Goal: Transaction & Acquisition: Purchase product/service

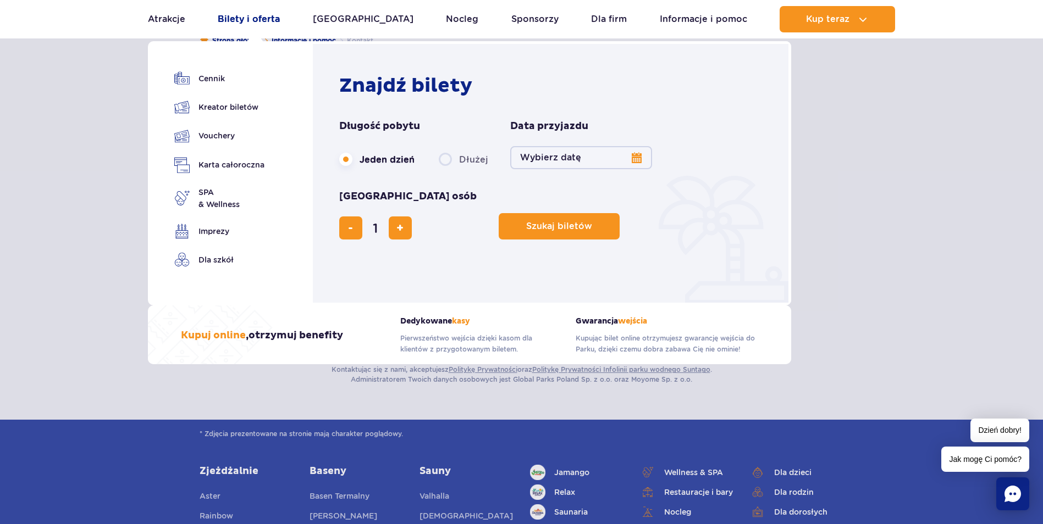
click at [259, 16] on link "Bilety i oferta" at bounding box center [249, 19] width 62 height 26
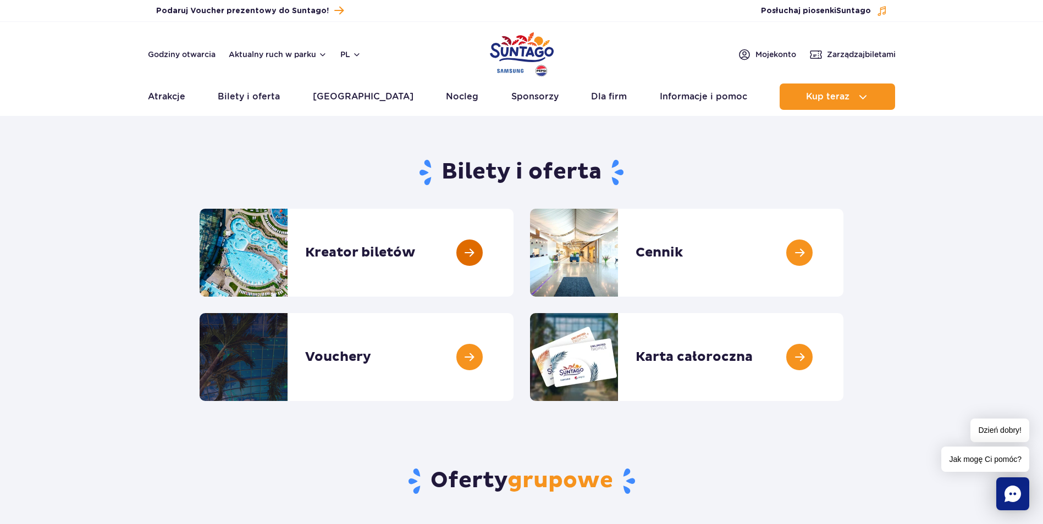
click at [513, 251] on link at bounding box center [513, 253] width 0 height 88
click at [513, 362] on link at bounding box center [513, 357] width 0 height 88
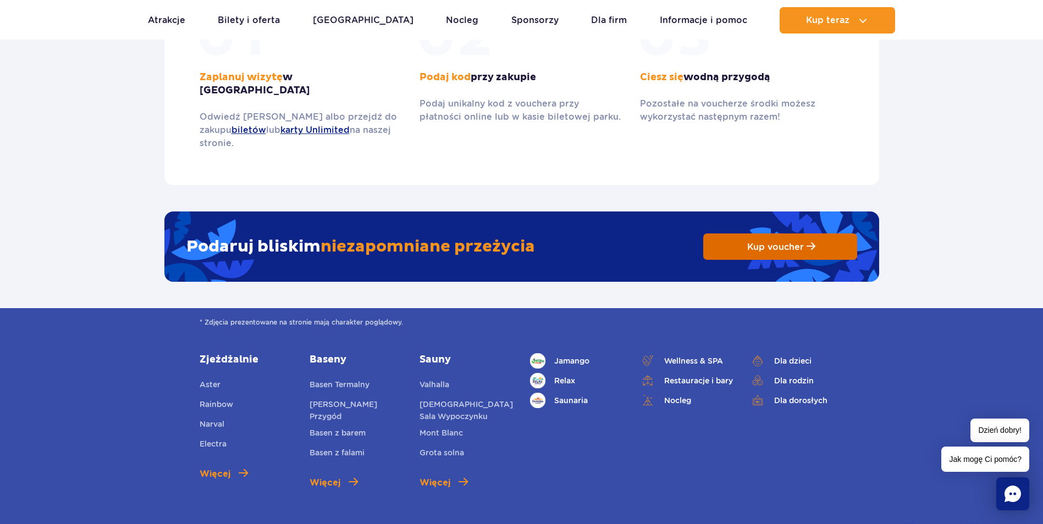
scroll to position [1704, 0]
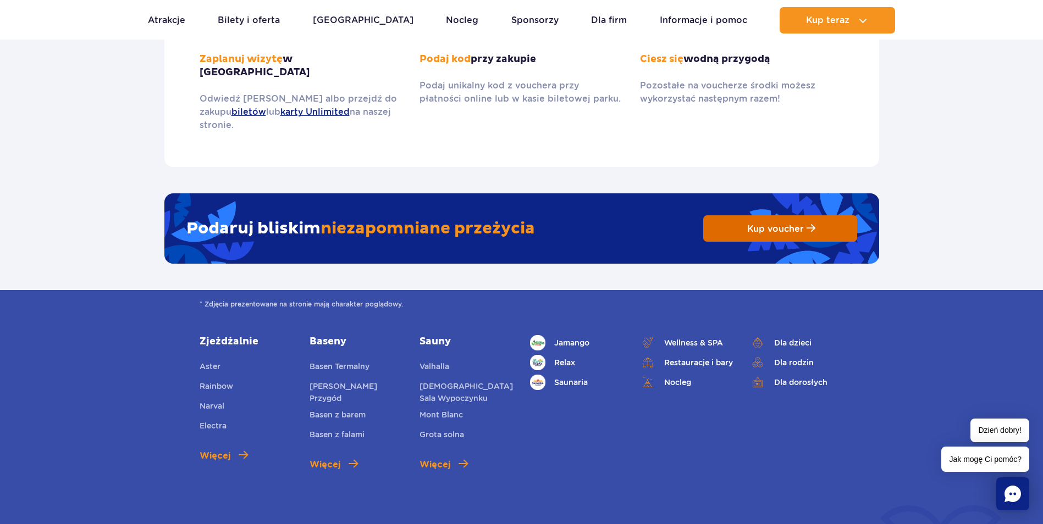
click at [776, 224] on span "Kup voucher" at bounding box center [775, 229] width 57 height 10
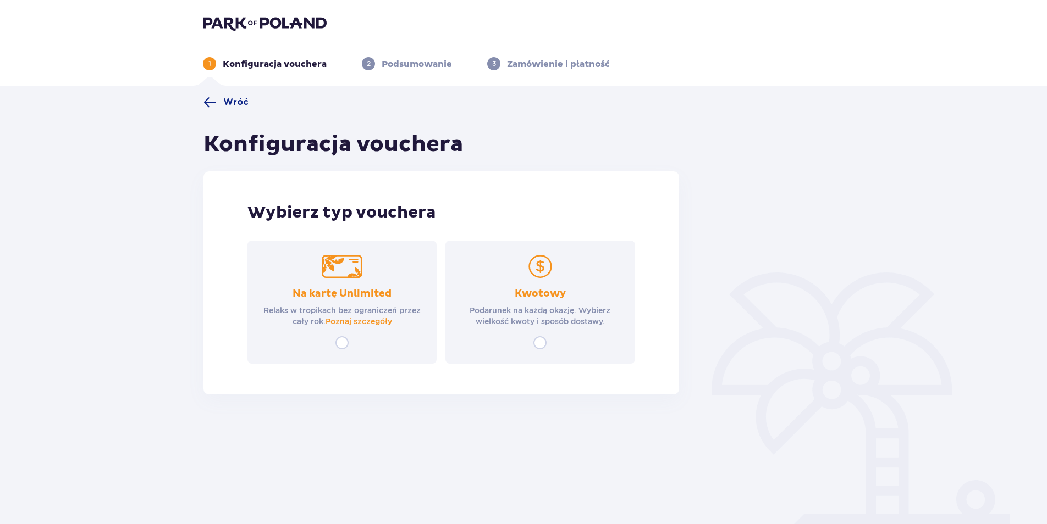
click at [540, 327] on p "Podarunek na każdą okazję. Wybierz wielkość kwoty i sposób dostawy." at bounding box center [539, 316] width 169 height 22
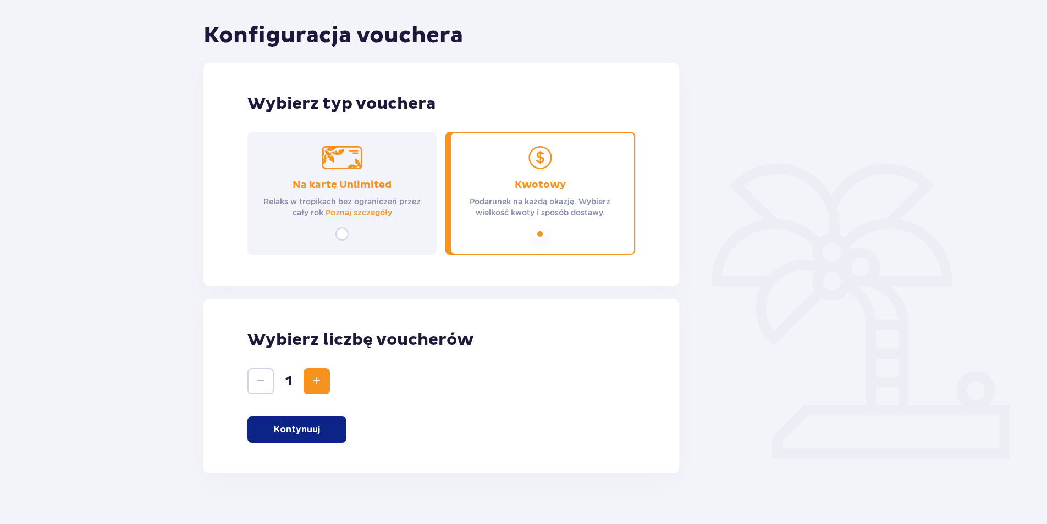
scroll to position [124, 0]
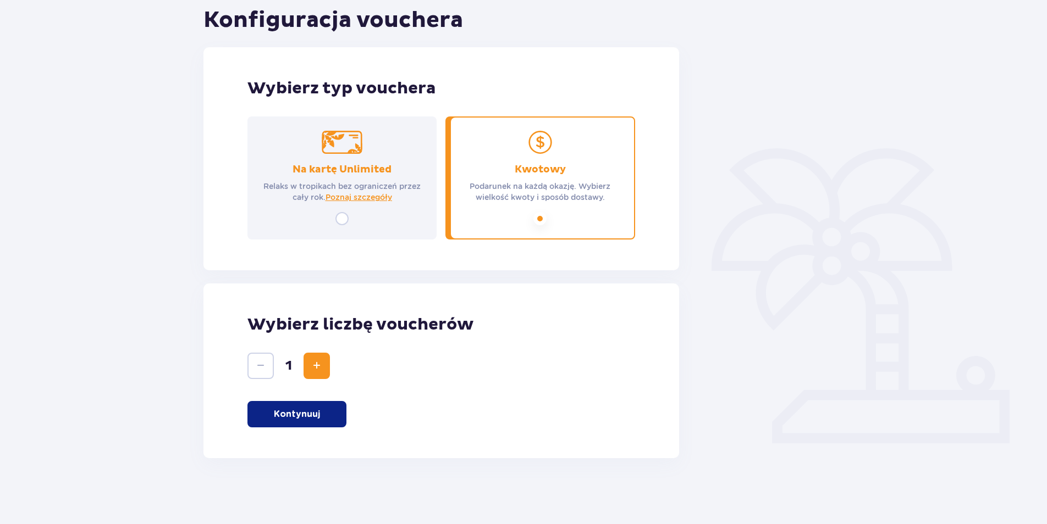
click at [307, 419] on p "Kontynuuj" at bounding box center [297, 414] width 46 height 12
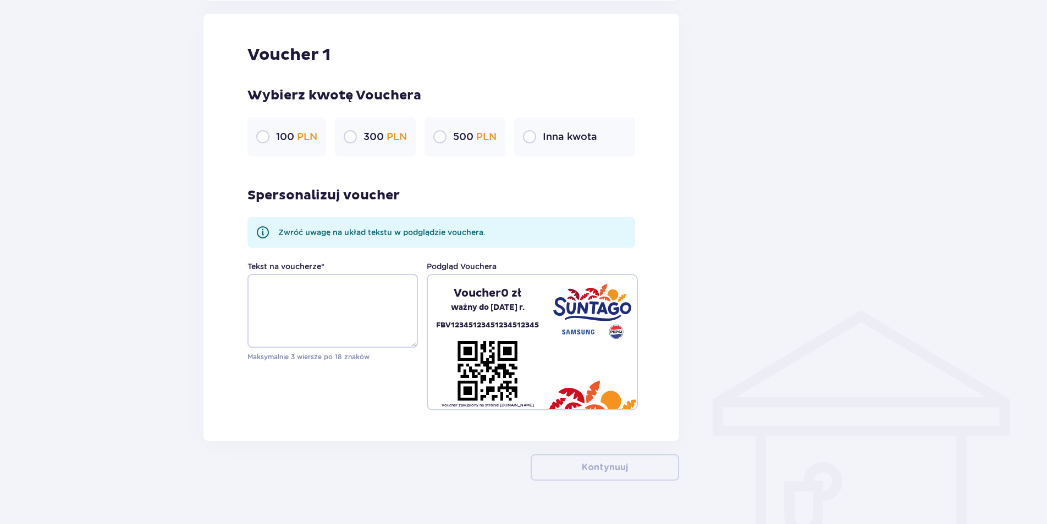
scroll to position [583, 0]
click at [352, 136] on input "radio" at bounding box center [350, 136] width 13 height 13
radio input "true"
click at [485, 296] on p "Voucher 300 zł" at bounding box center [487, 293] width 82 height 14
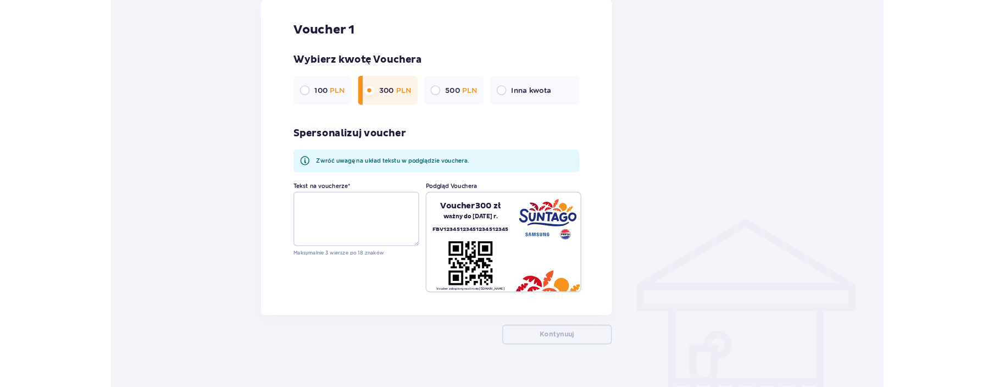
scroll to position [605, 0]
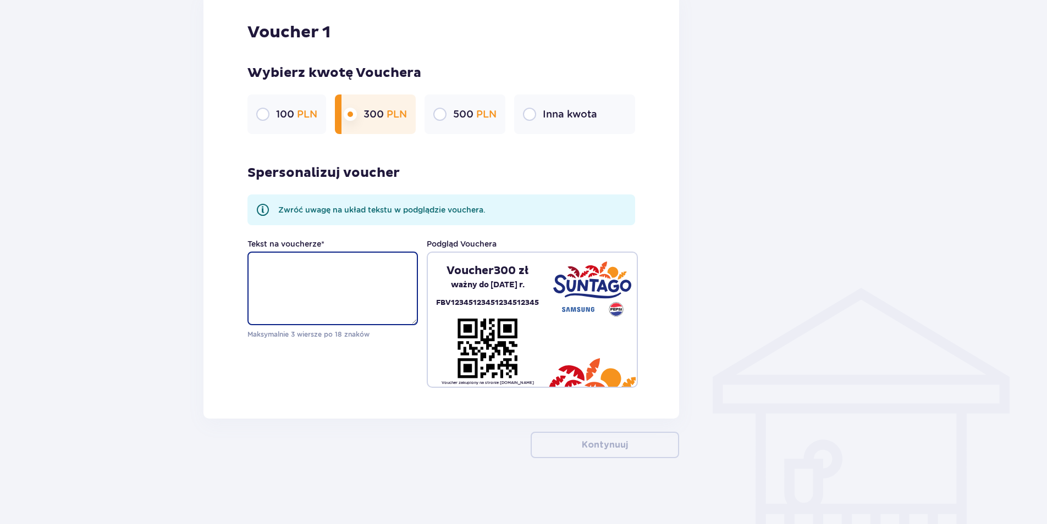
click at [318, 263] on textarea "Tekst na voucherze *" at bounding box center [332, 289] width 170 height 74
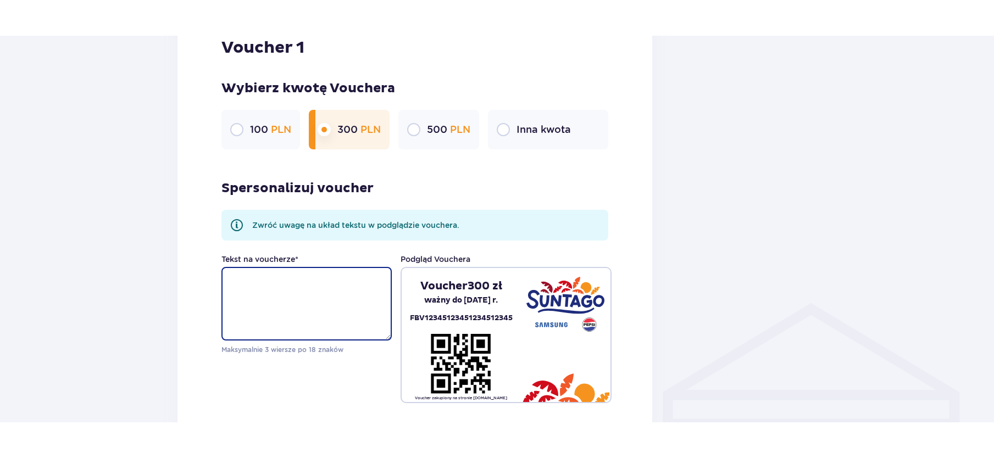
scroll to position [660, 0]
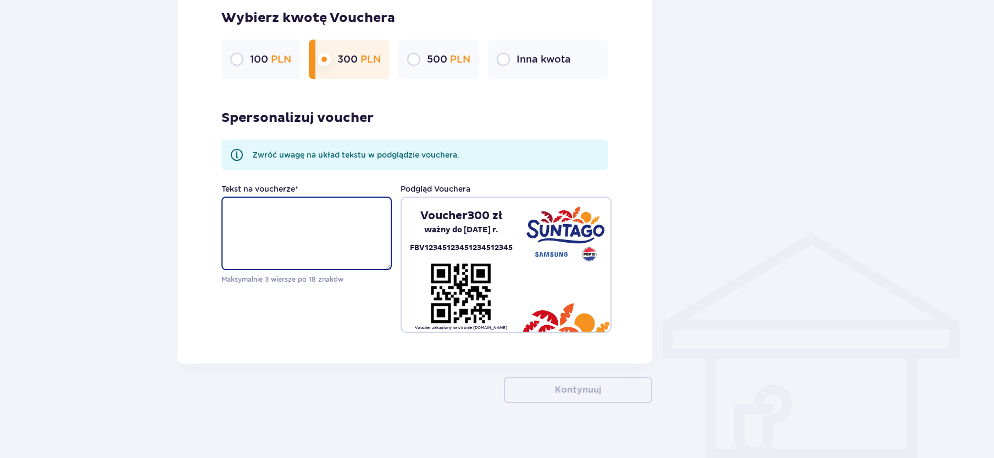
click at [272, 219] on textarea "Tekst na voucherze *" at bounding box center [307, 234] width 170 height 74
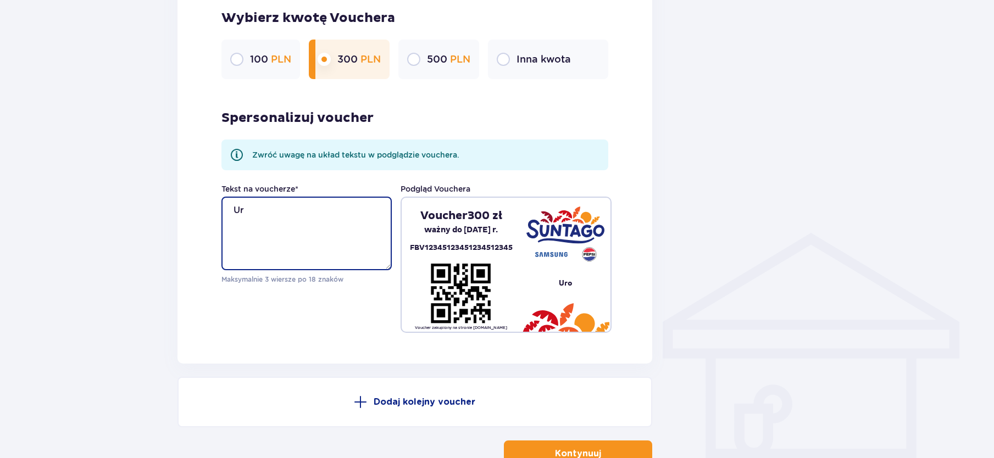
type textarea "U"
click at [331, 214] on textarea "Na urodzinowe kąpiele dla Natalii od męza" at bounding box center [307, 234] width 170 height 74
drag, startPoint x: 336, startPoint y: 209, endPoint x: 340, endPoint y: 217, distance: 8.9
click at [340, 217] on textarea "Na urodzinowe kąpiele dla Natalii od męza" at bounding box center [307, 234] width 170 height 74
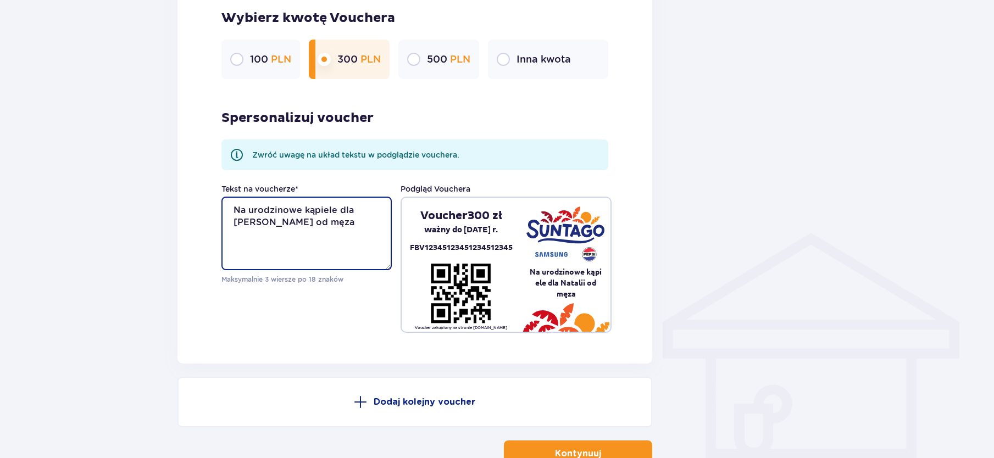
click at [338, 212] on textarea "Na urodzinowe kąpiele dla Natalii od męza" at bounding box center [307, 234] width 170 height 74
click at [267, 217] on textarea "Na urodzinowe kąpiele w ciepłej wodzie dla Natalii od męza" at bounding box center [307, 234] width 170 height 74
click at [274, 221] on textarea "Na urodzinowe kąpiele w ciepłej wodzie dla Natalii od męza" at bounding box center [307, 234] width 170 height 74
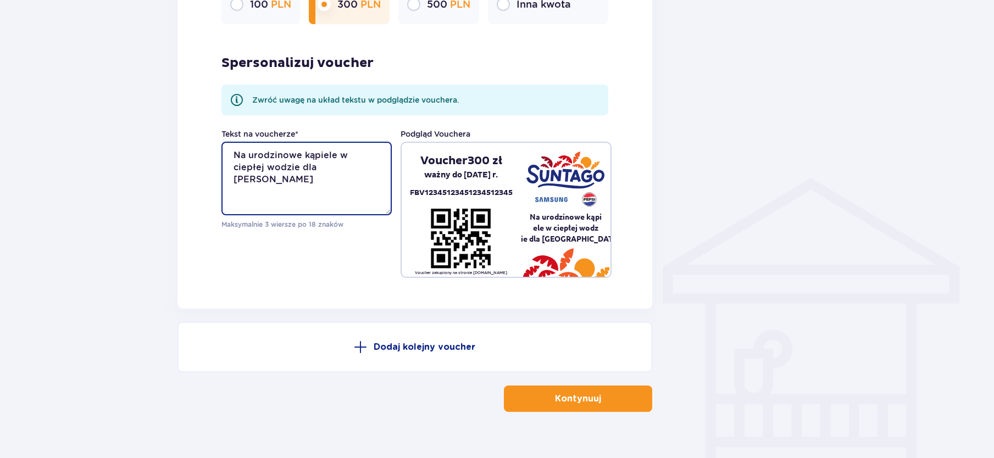
scroll to position [734, 0]
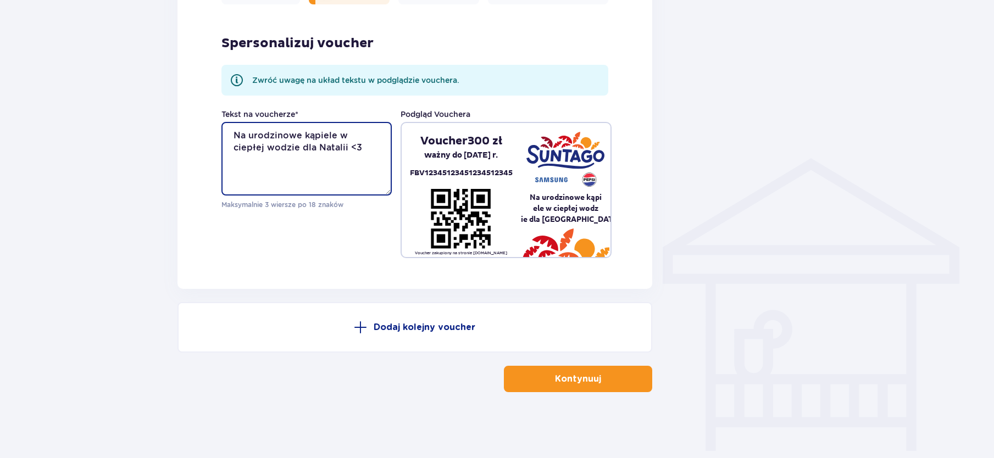
type textarea "Na urodzinowe kąpiele w ciepłej wodzie dla Natalii <3"
click at [611, 380] on button "Kontynuuj" at bounding box center [578, 379] width 148 height 26
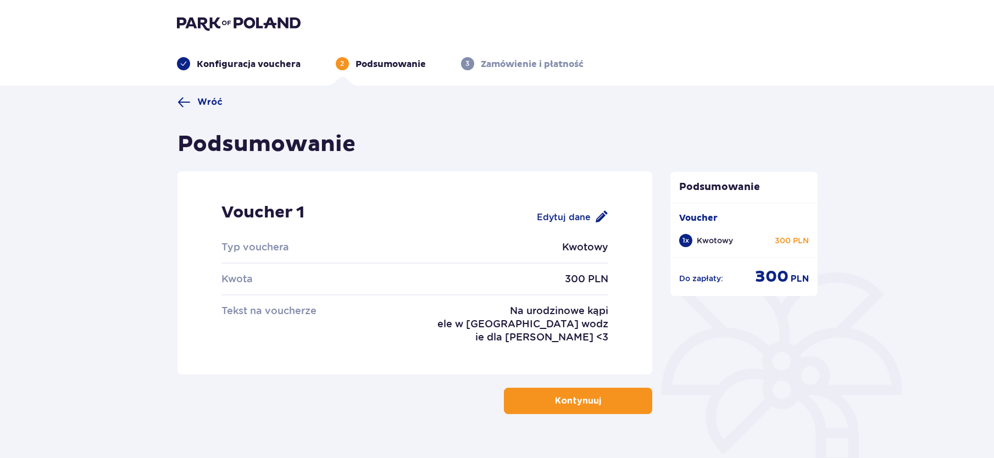
click at [572, 218] on div "Edytuj dane" at bounding box center [572, 217] width 71 height 13
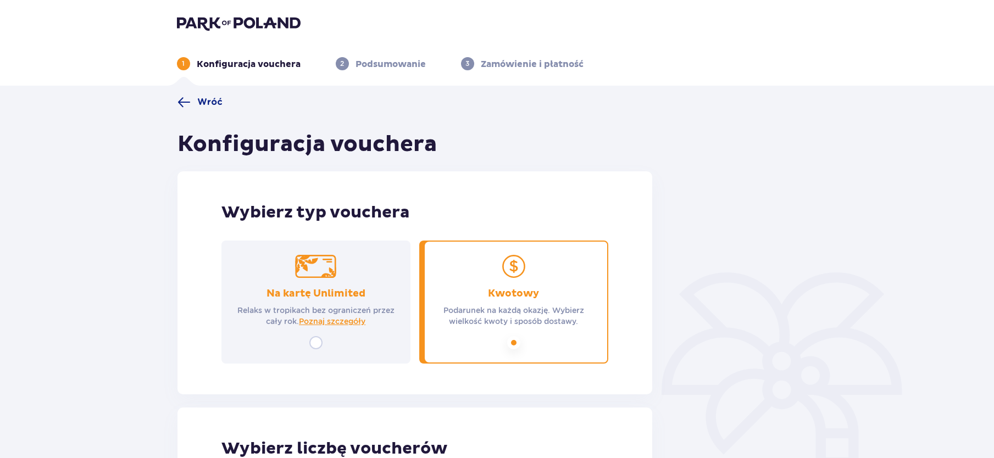
scroll to position [734, 0]
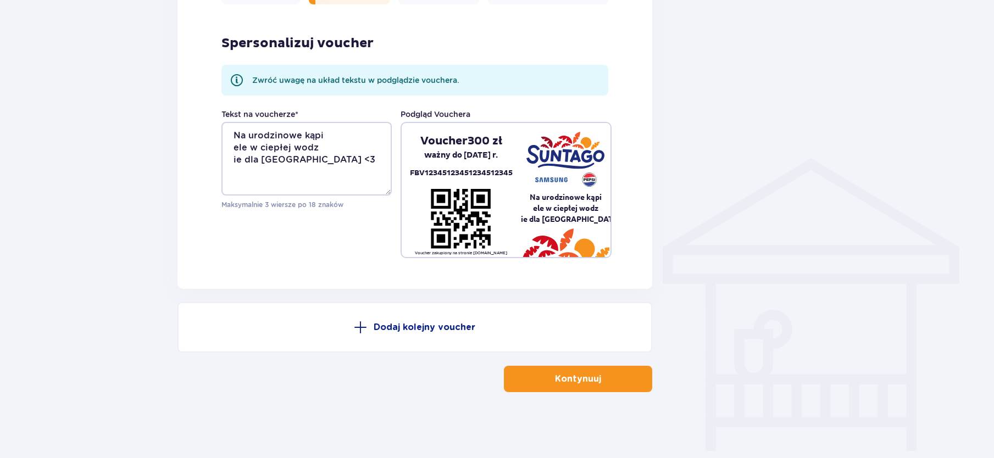
click at [596, 383] on button "Kontynuuj" at bounding box center [578, 379] width 148 height 26
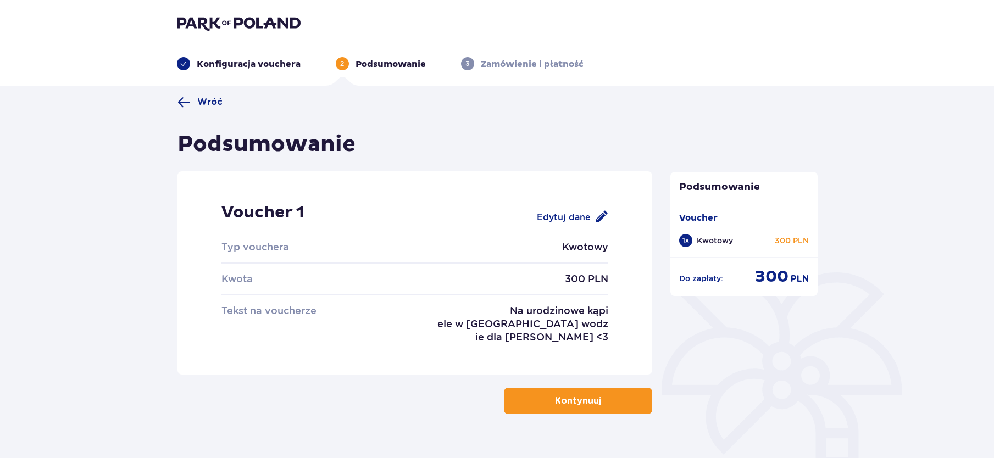
click at [585, 396] on p "Kontynuuj" at bounding box center [578, 401] width 46 height 12
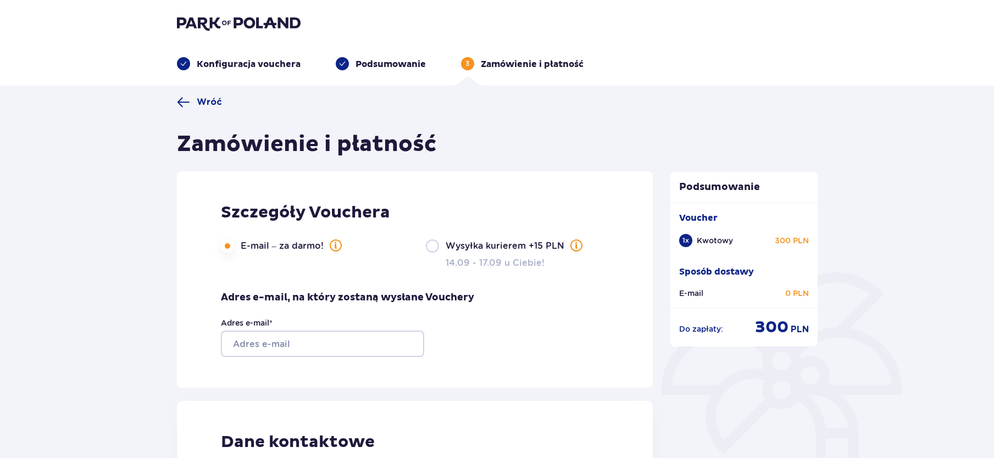
type input "gabriel"
type input "obolewicz"
type input "[EMAIL_ADDRESS][DOMAIN_NAME]"
click at [323, 338] on input "Adres e-mail *" at bounding box center [322, 344] width 203 height 26
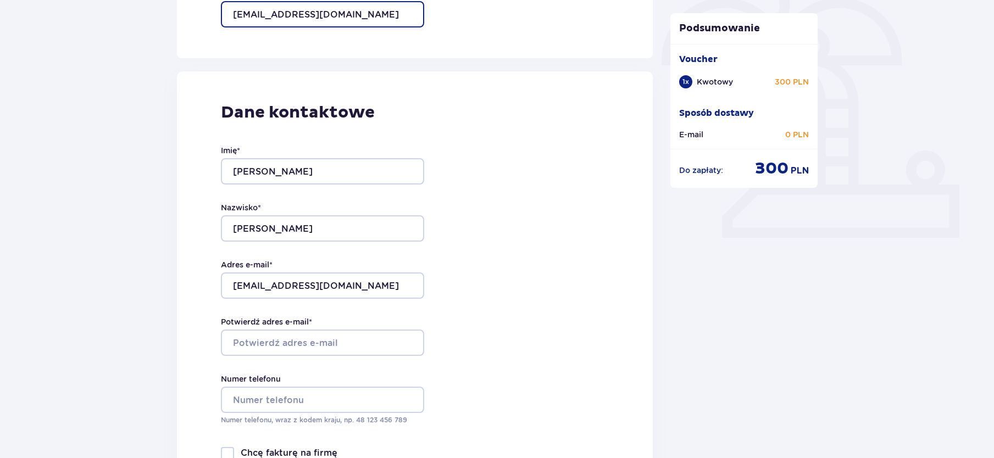
scroll to position [275, 0]
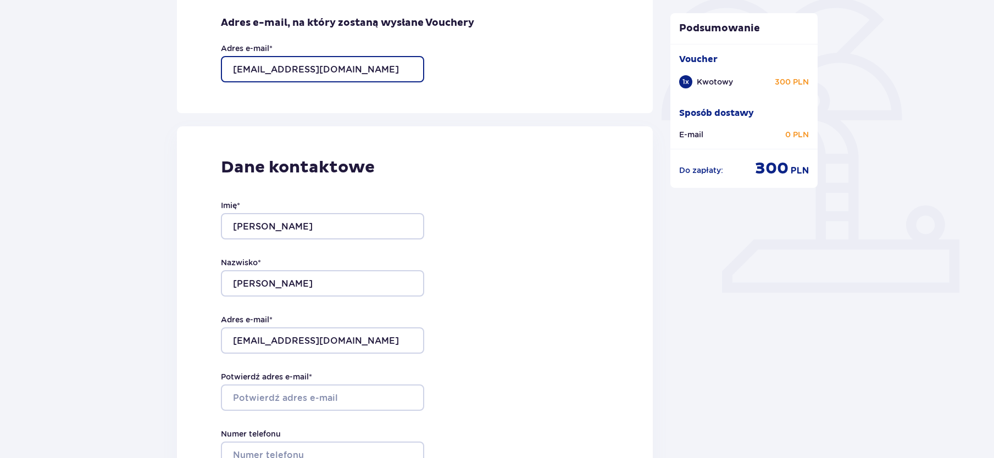
drag, startPoint x: 375, startPoint y: 69, endPoint x: 209, endPoint y: 74, distance: 166.1
click at [209, 74] on div "Szczegóły Vouchera E-mail – za darmo! Wysyłka kurierem +15 PLN 14.09 - 17.09 u …" at bounding box center [415, 5] width 477 height 217
type input "[EMAIL_ADDRESS][DOMAIN_NAME]"
click at [506, 230] on div "Dane kontaktowe Imię * gabriel Nazwisko * obolewicz Adres e-mail * archigab@tle…" at bounding box center [415, 357] width 477 height 462
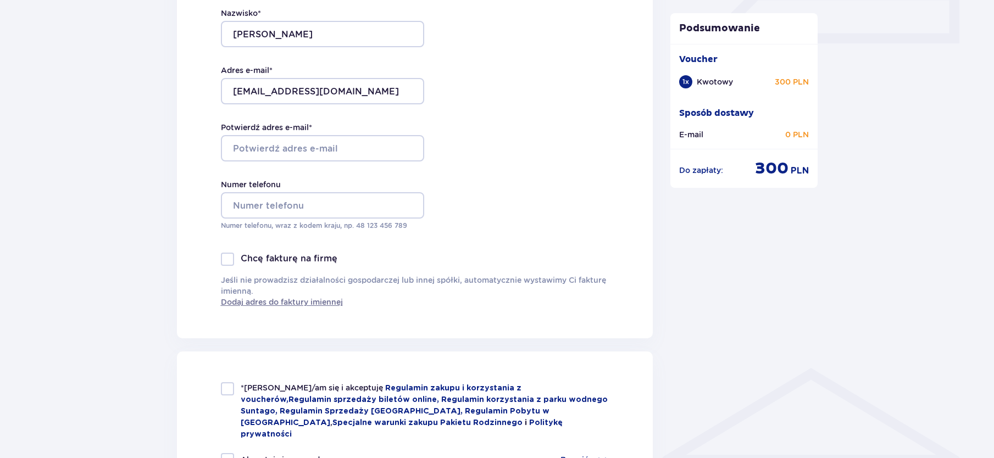
scroll to position [550, 0]
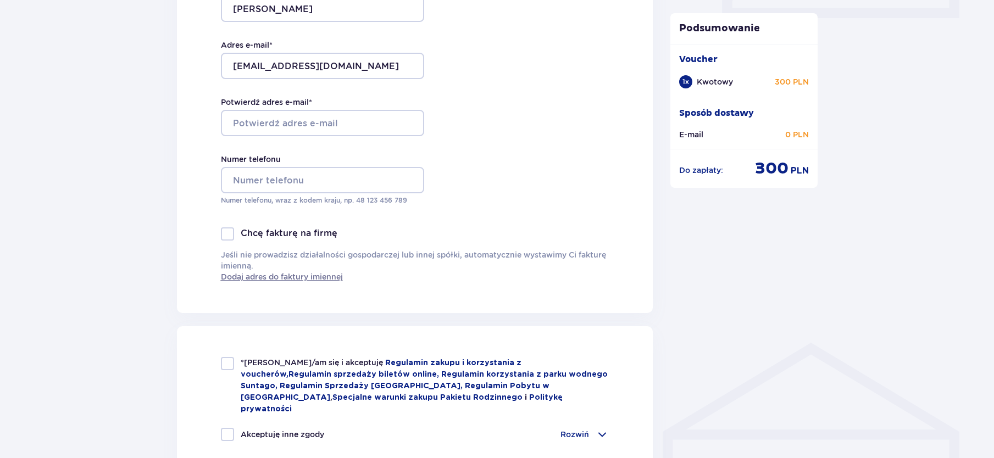
click at [226, 364] on div at bounding box center [227, 363] width 13 height 13
checkbox input "true"
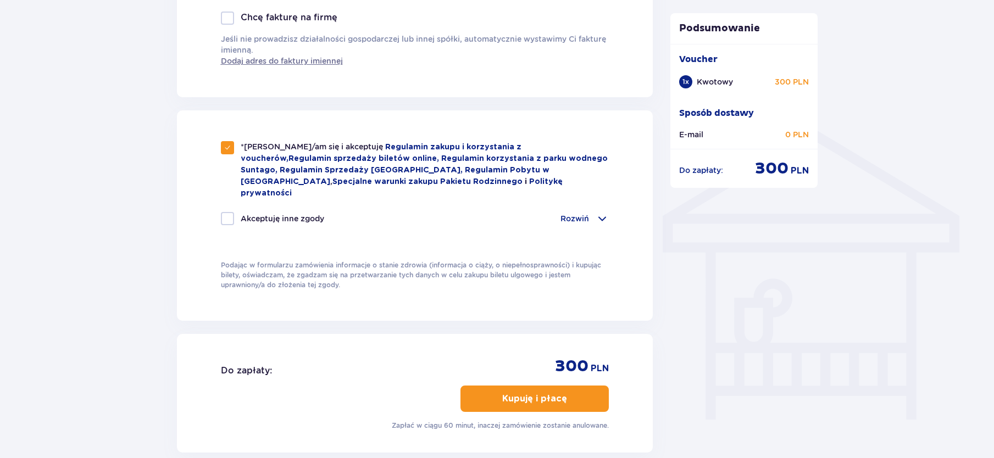
scroll to position [770, 0]
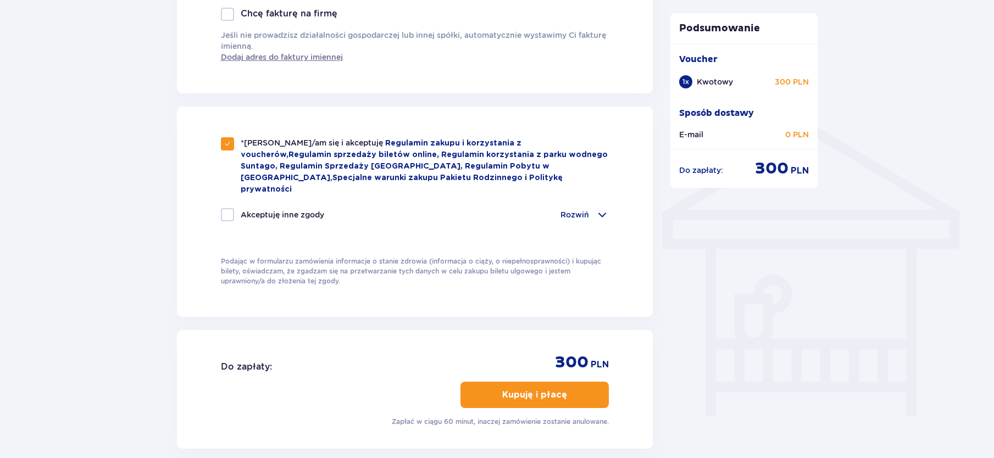
click at [575, 209] on p "Rozwiń" at bounding box center [575, 214] width 29 height 11
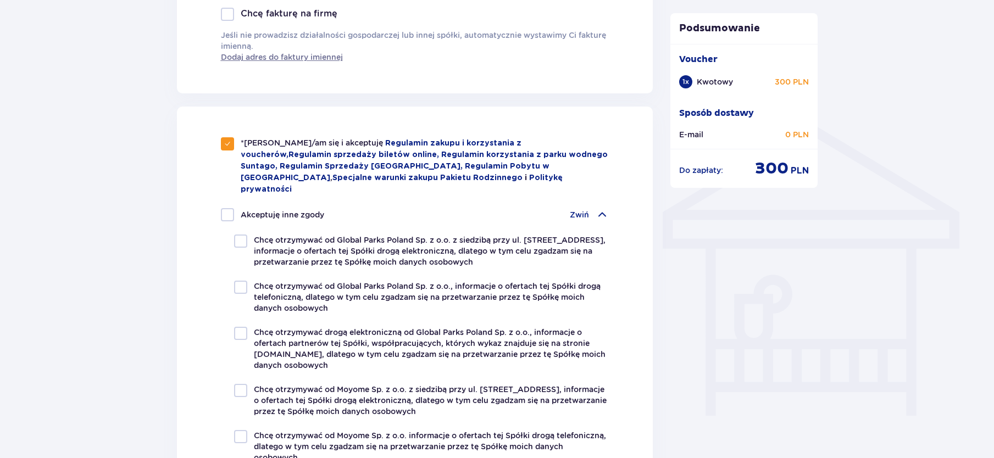
click at [575, 209] on p "Zwiń" at bounding box center [579, 214] width 19 height 11
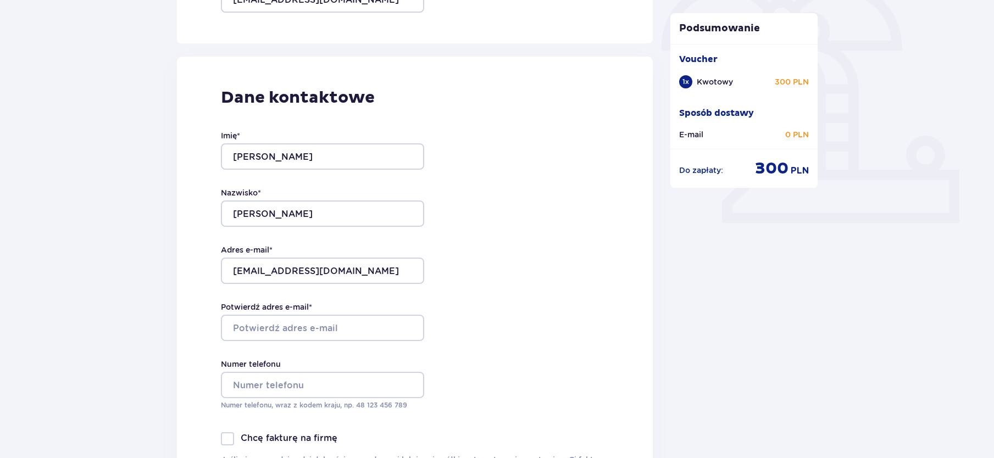
scroll to position [330, 0]
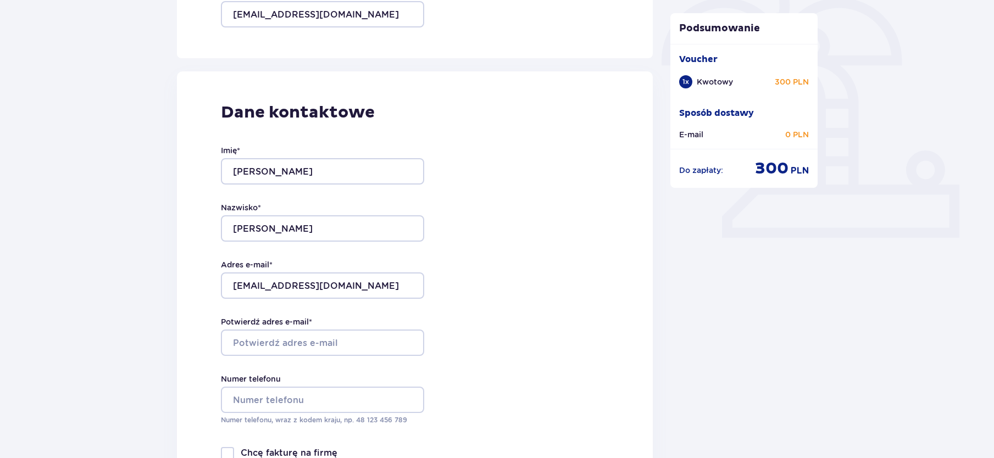
click at [742, 256] on div "Podsumowanie Voucher 1 x Kwotowy 300 PLN Sposób dostawy E-mail 0 PLN Do zapłaty…" at bounding box center [744, 355] width 165 height 1178
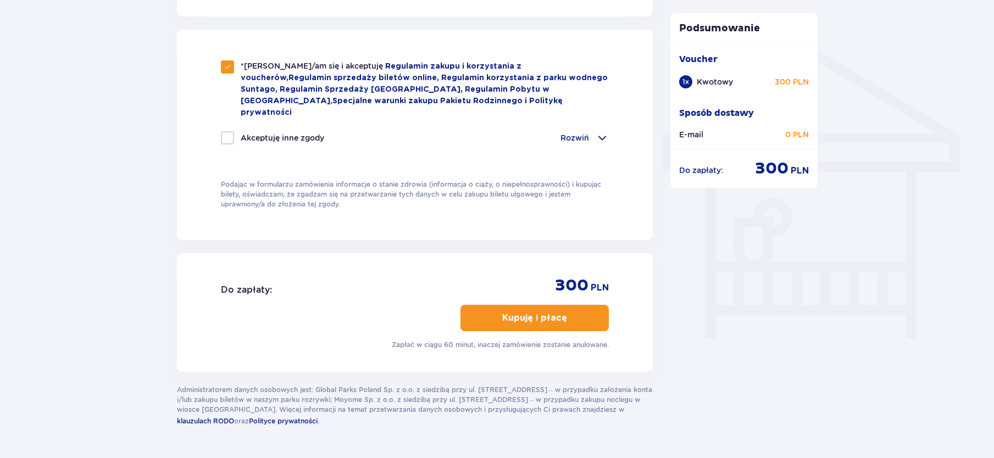
scroll to position [867, 0]
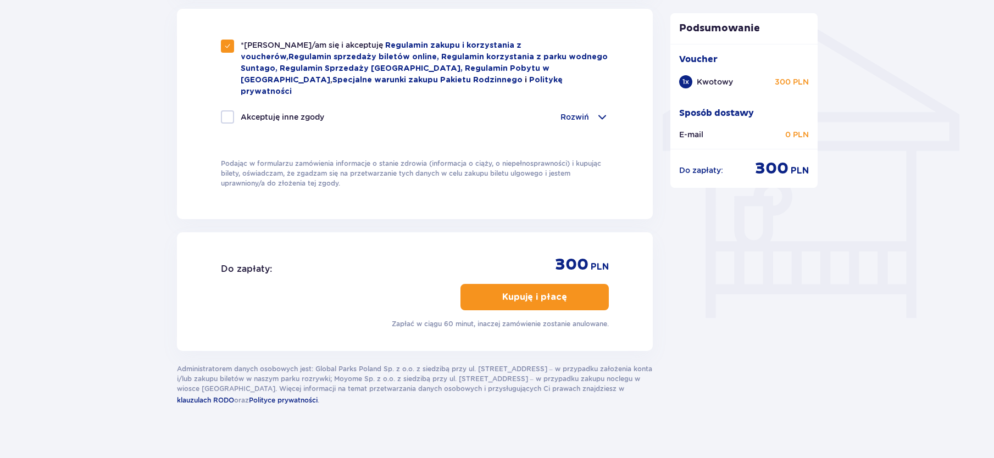
click at [528, 291] on p "Kupuję i płacę" at bounding box center [534, 297] width 65 height 12
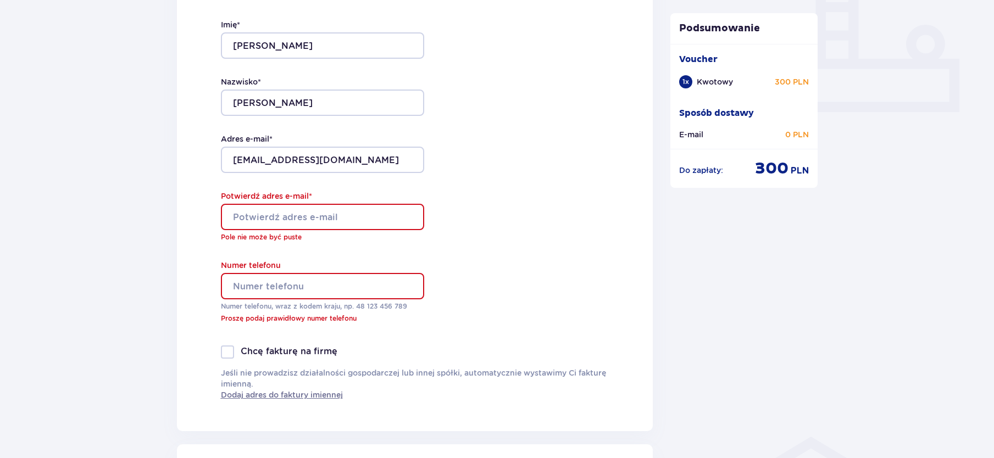
scroll to position [454, 0]
click at [295, 215] on input "Potwierdź adres e-mail *" at bounding box center [322, 219] width 203 height 26
type input "[EMAIL_ADDRESS][DOMAIN_NAME]"
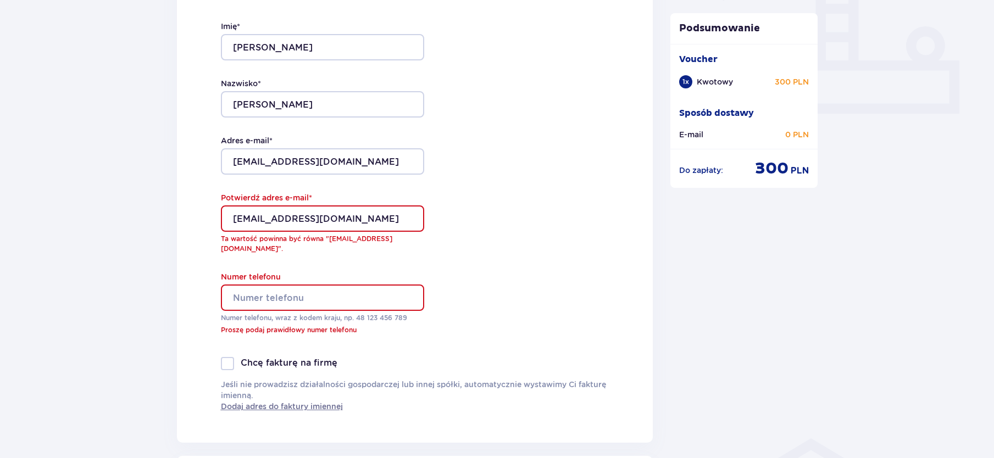
click at [270, 287] on input "Numer telefonu" at bounding box center [322, 298] width 203 height 26
type input "+48697623235"
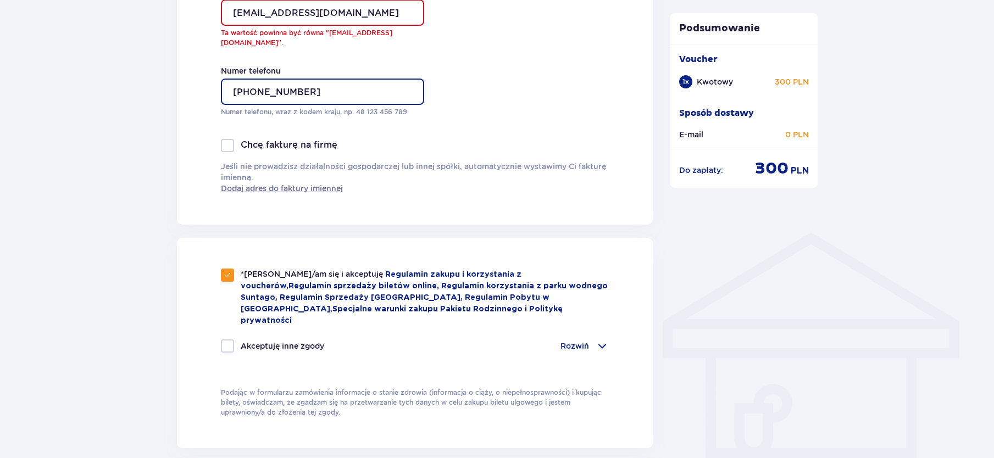
scroll to position [784, 0]
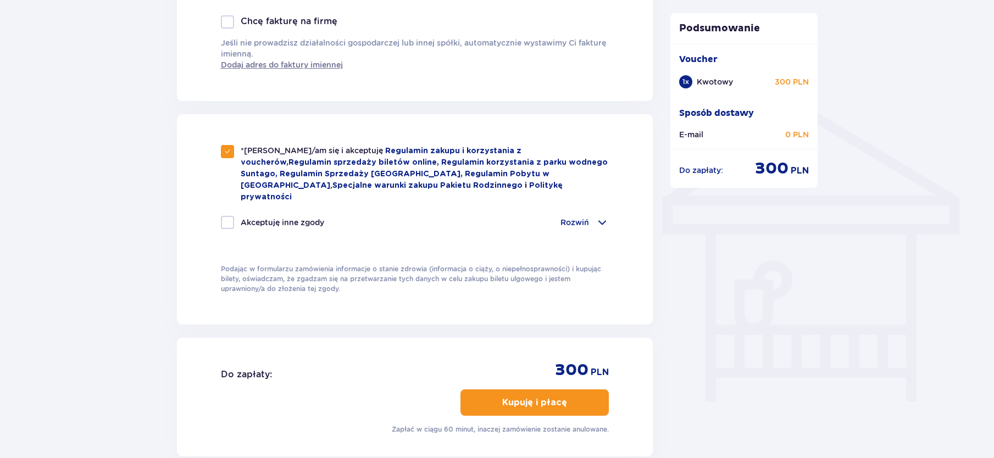
click at [535, 397] on p "Kupuję i płacę" at bounding box center [534, 403] width 65 height 12
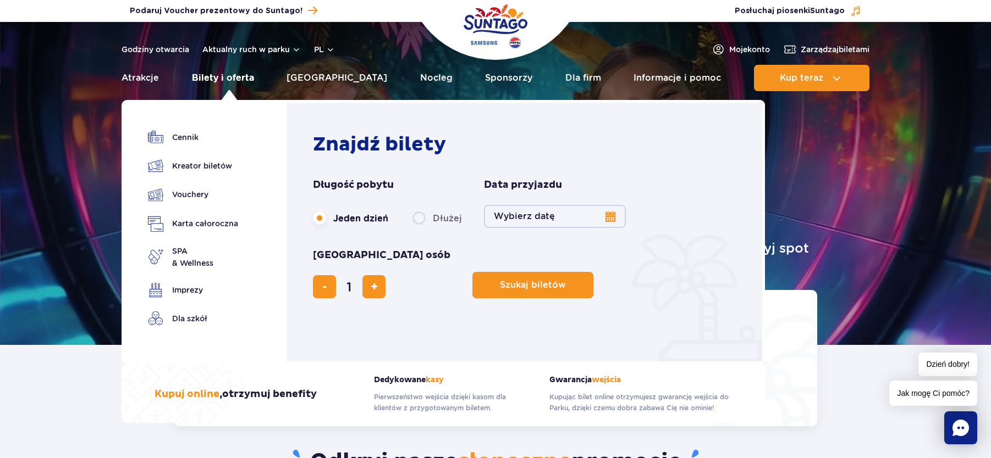
click at [233, 76] on link "Bilety i oferta" at bounding box center [223, 78] width 62 height 26
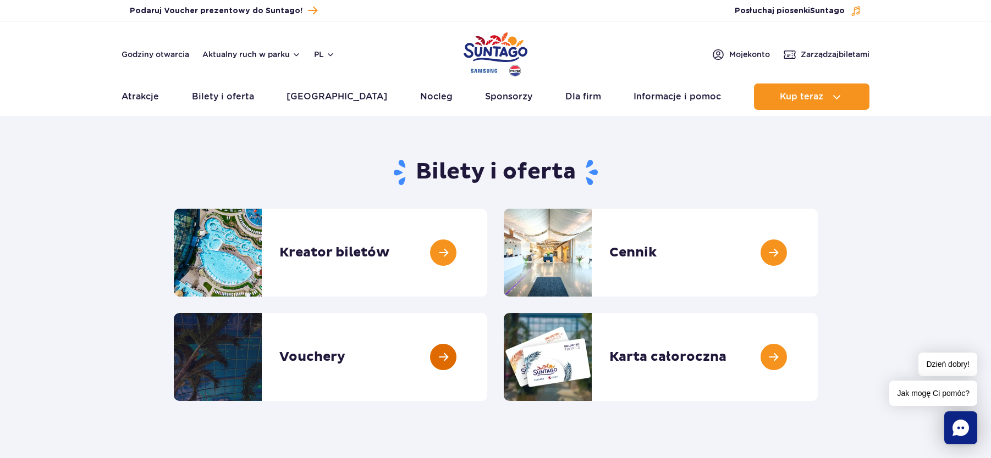
click at [487, 351] on link at bounding box center [487, 357] width 0 height 88
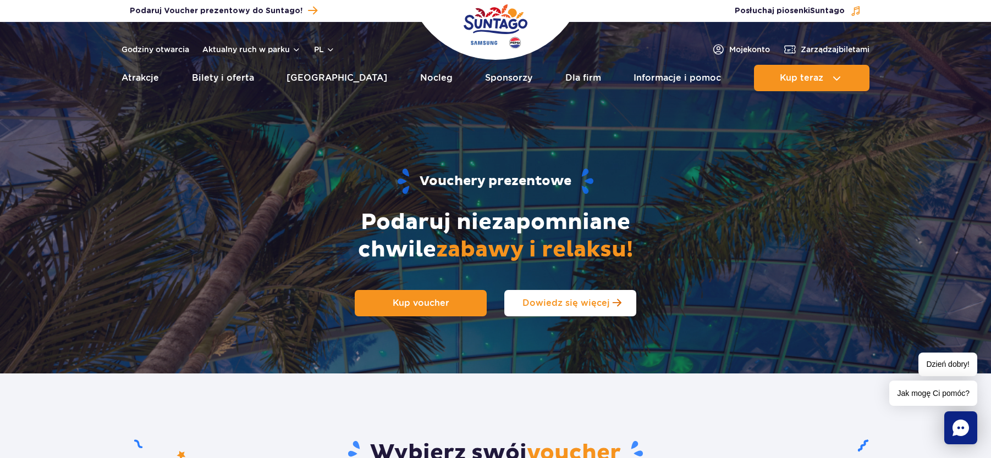
click at [573, 303] on span "Dowiedz się więcej" at bounding box center [565, 303] width 87 height 10
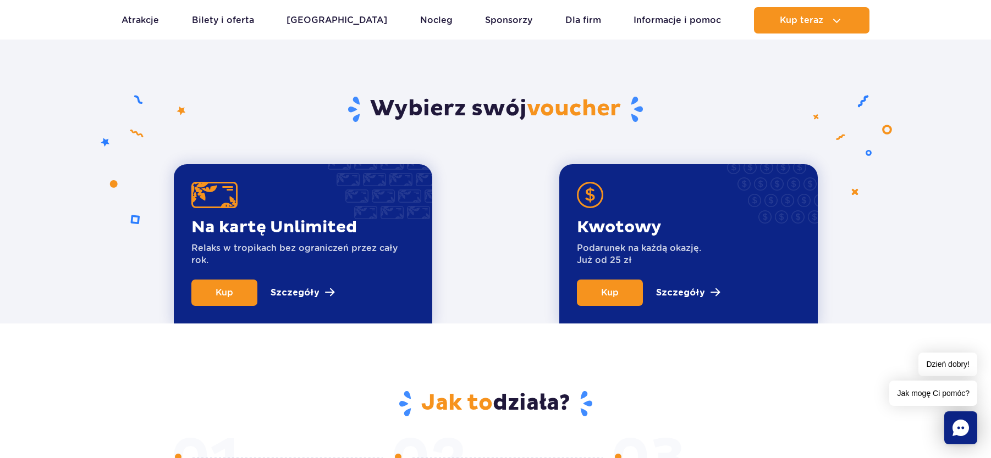
scroll to position [374, 0]
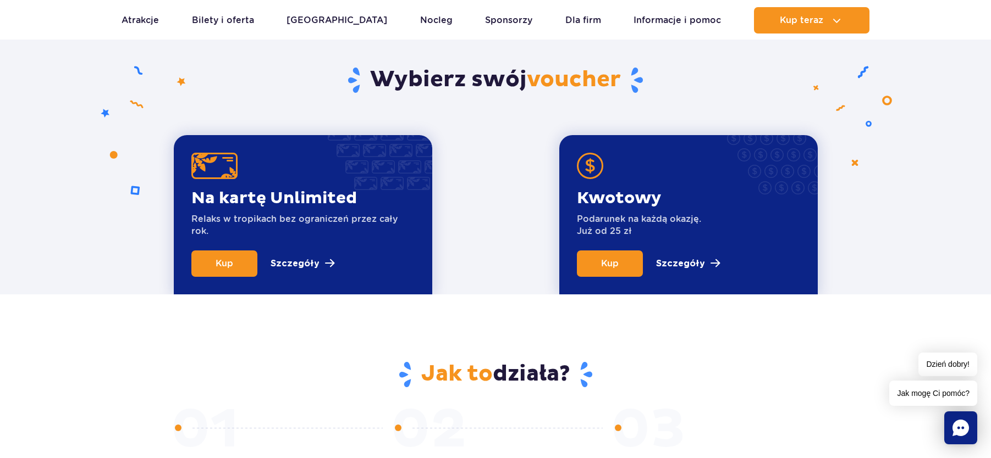
click at [716, 199] on div "Kwotowy Podarunek na każdą okazję. Już od 25 zł Kup Szczegóły" at bounding box center [688, 214] width 258 height 159
click at [688, 262] on p "Szczegóły" at bounding box center [680, 263] width 49 height 13
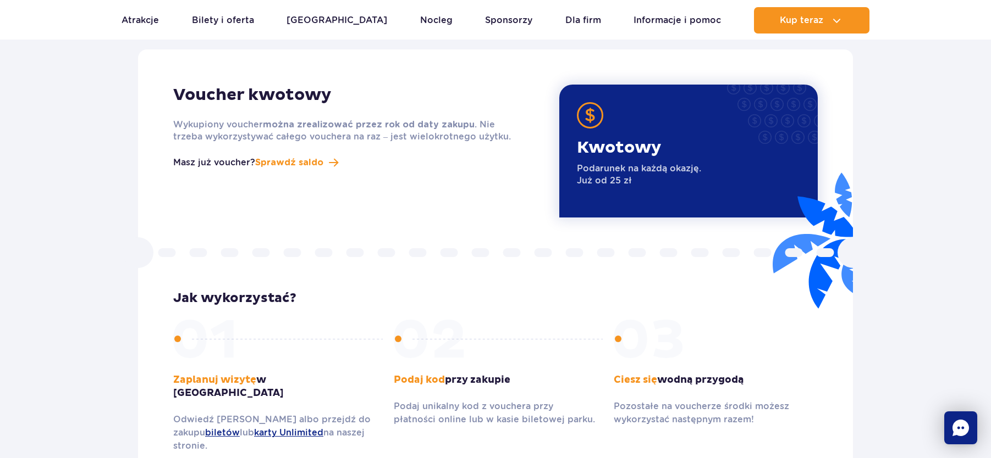
scroll to position [1393, 0]
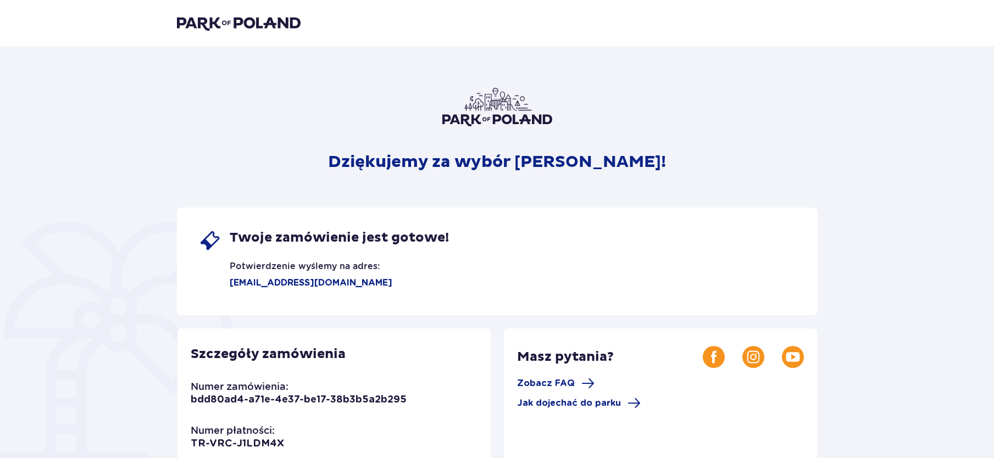
click at [861, 115] on div "Dziękujemy za wybór [PERSON_NAME]! Twoje zamówienie jest gotowe! Potwierdzenie …" at bounding box center [497, 384] width 994 height 677
